Goal: Task Accomplishment & Management: Complete application form

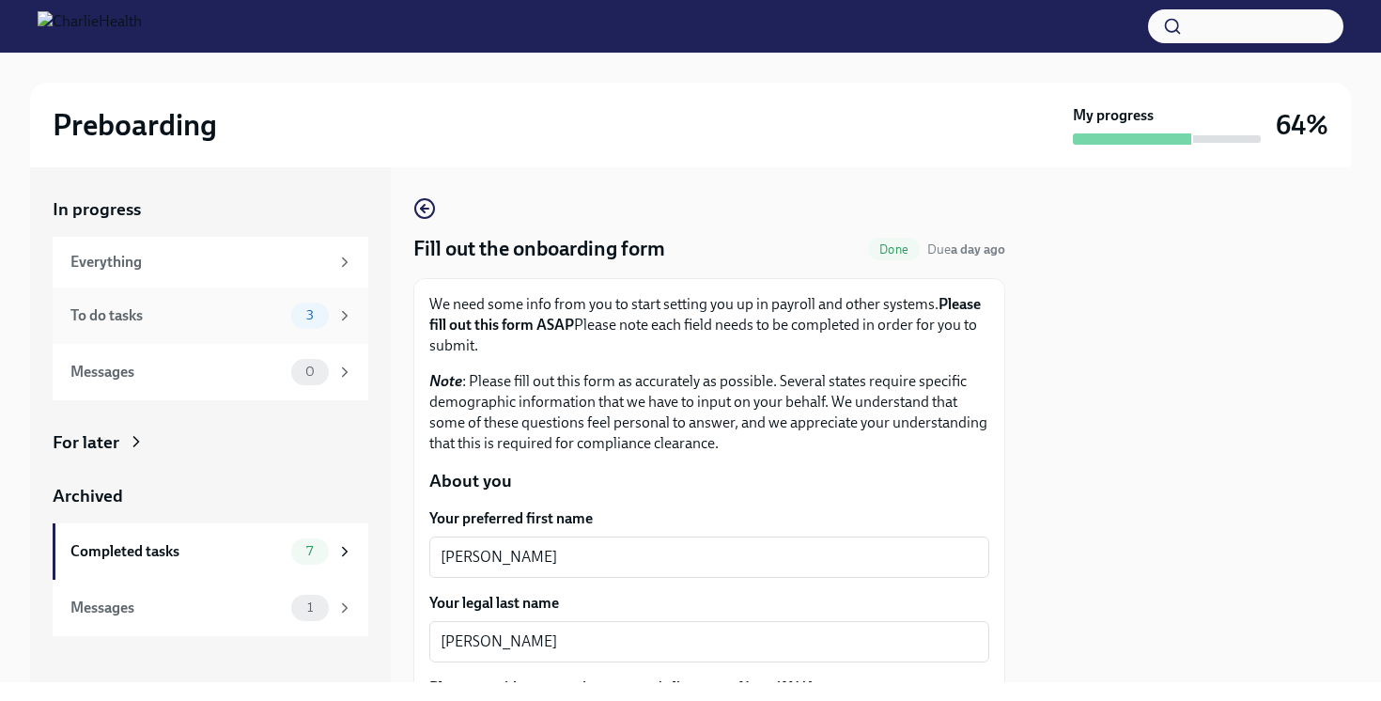
click at [271, 311] on div "To do tasks" at bounding box center [176, 315] width 213 height 21
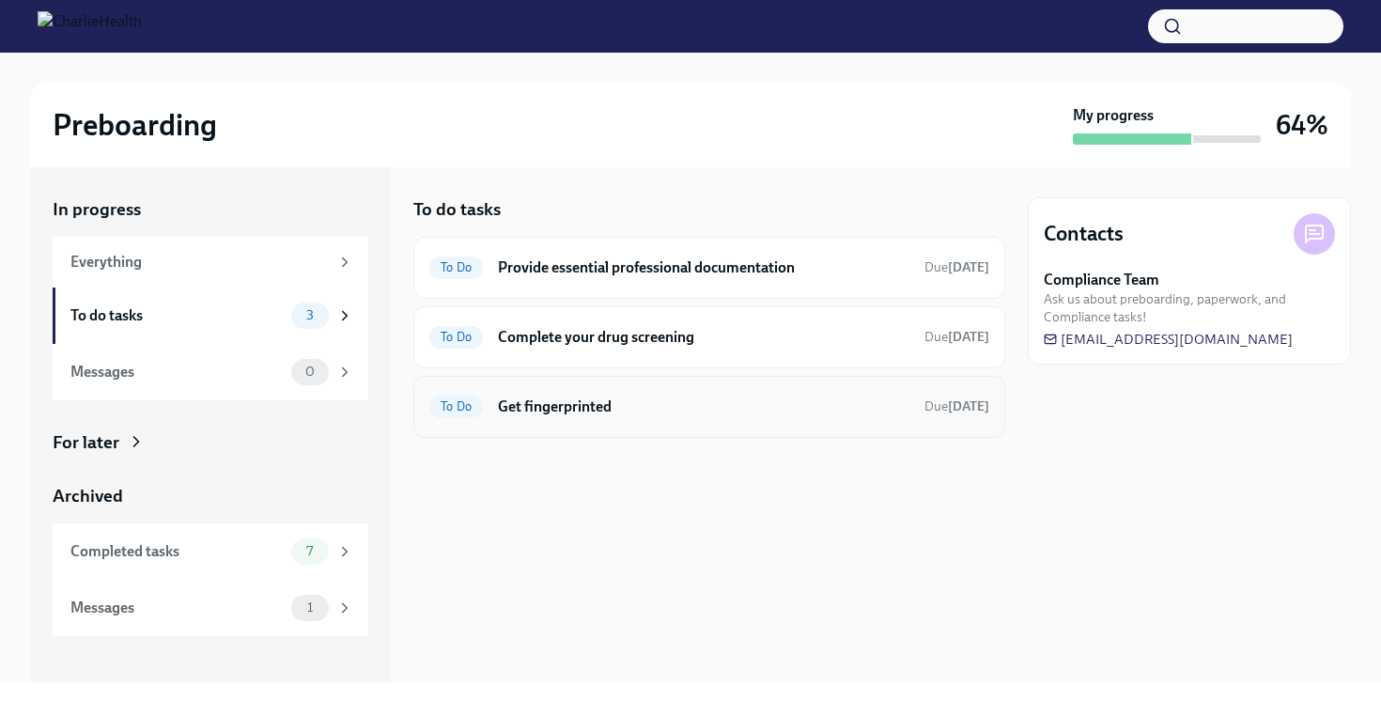
click at [542, 405] on h6 "Get fingerprinted" at bounding box center [703, 406] width 411 height 21
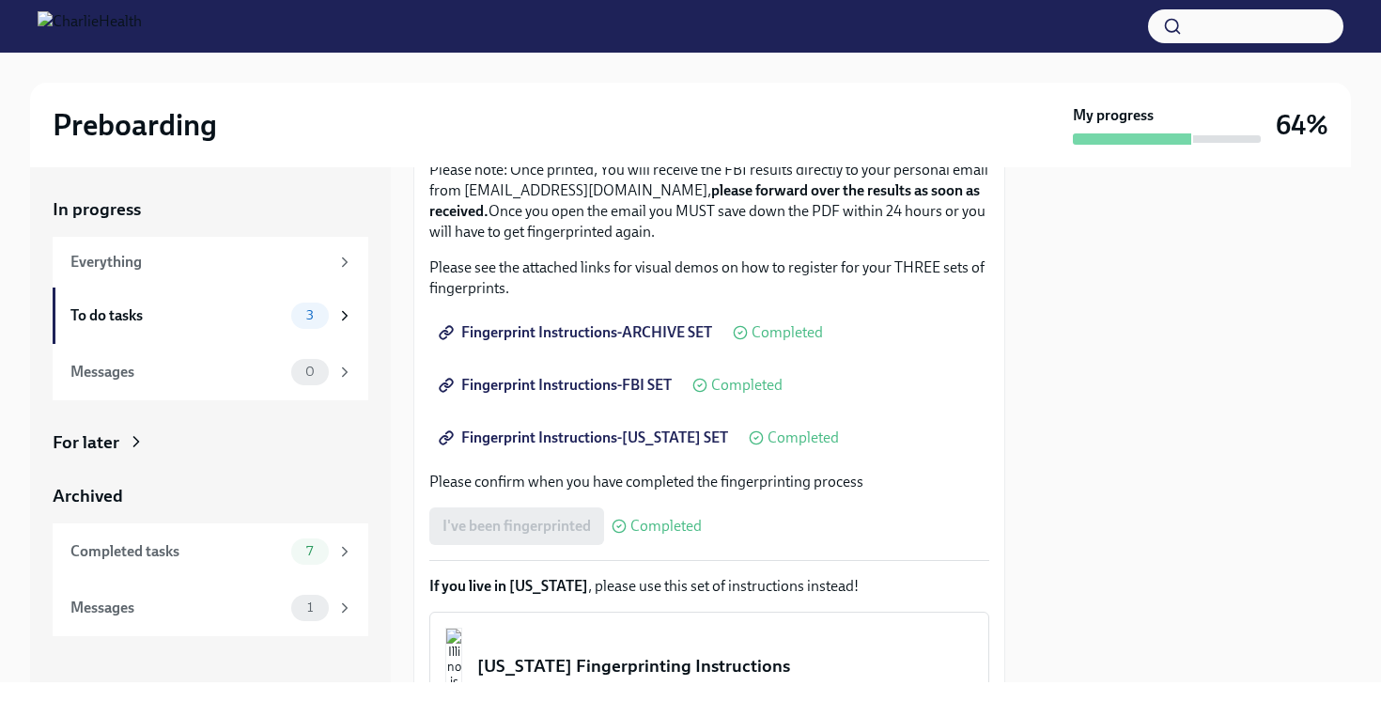
scroll to position [256, 0]
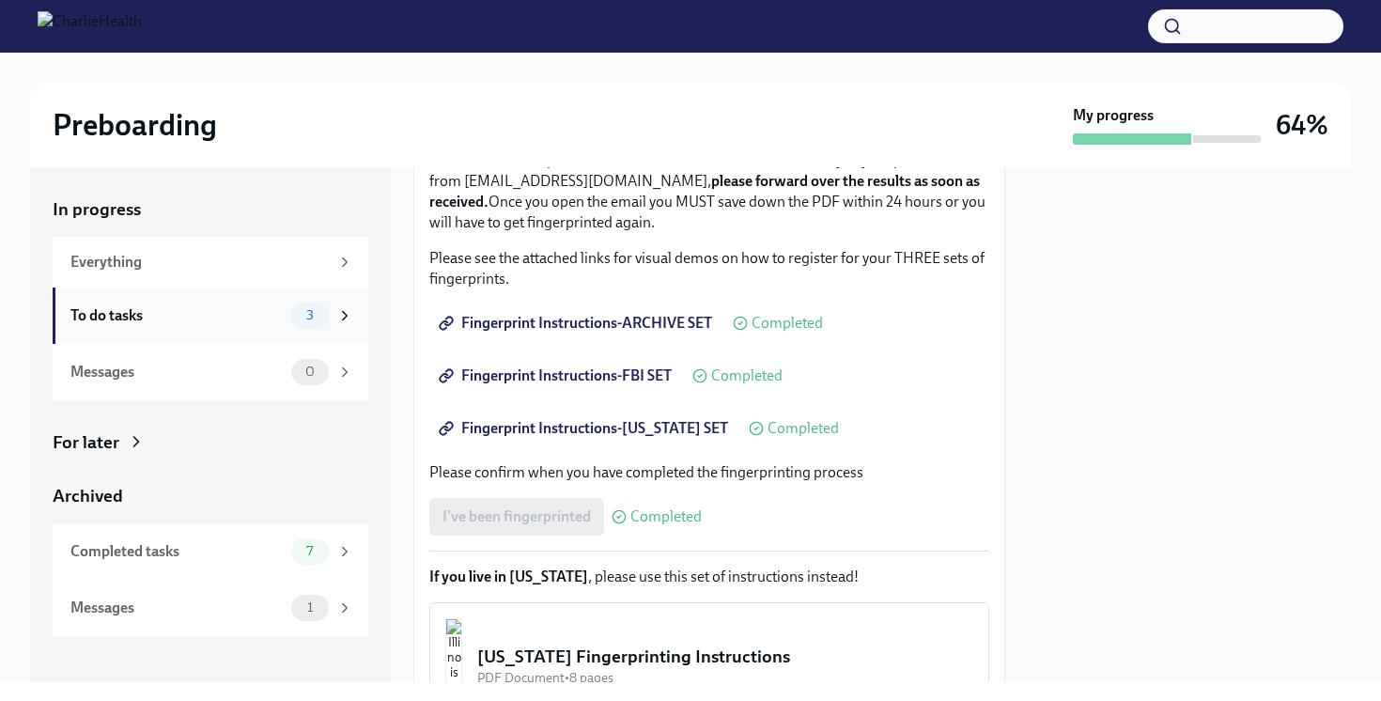
click at [221, 330] on div "To do tasks 3" at bounding box center [211, 315] width 316 height 56
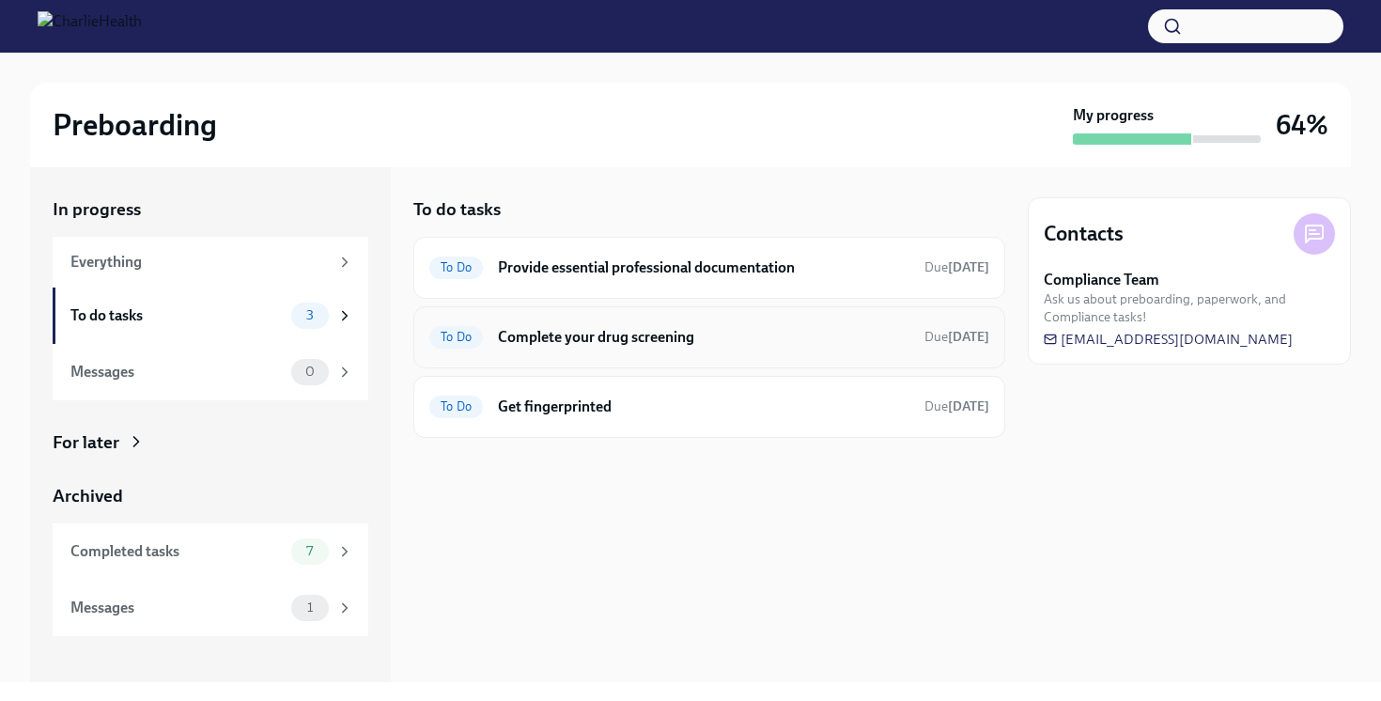
click at [653, 337] on h6 "Complete your drug screening" at bounding box center [703, 337] width 411 height 21
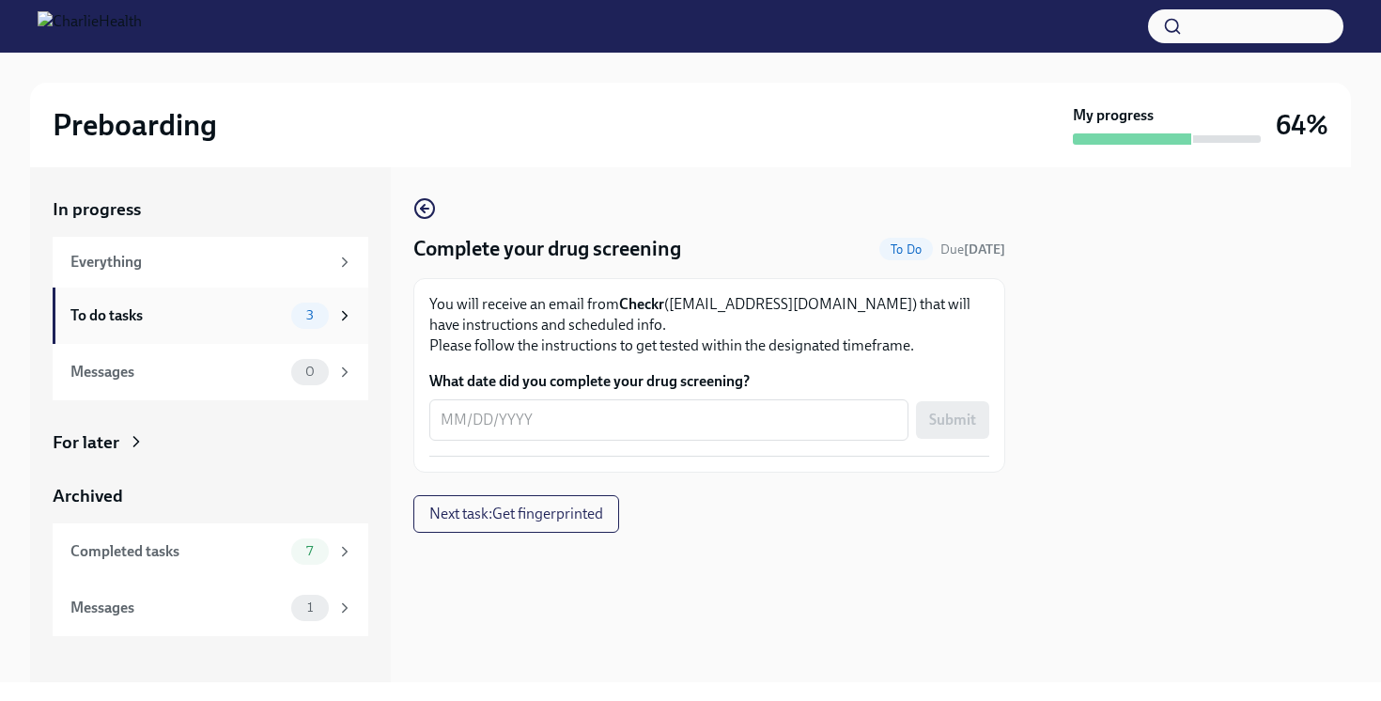
click at [240, 317] on div "To do tasks" at bounding box center [176, 315] width 213 height 21
